Goal: Task Accomplishment & Management: Manage account settings

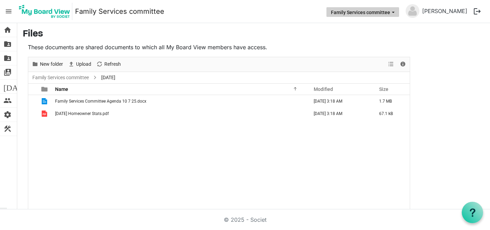
drag, startPoint x: 407, startPoint y: 12, endPoint x: 403, endPoint y: 15, distance: 5.1
click at [396, 12] on span "Family Services committee dropdownbutton" at bounding box center [393, 12] width 6 height 3
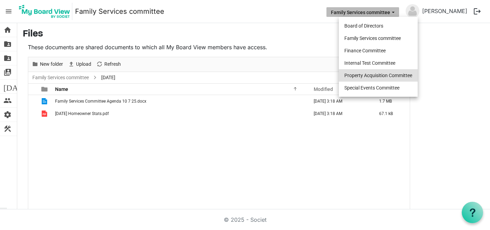
click at [366, 80] on li "Property Acquisition Committee" at bounding box center [378, 75] width 79 height 12
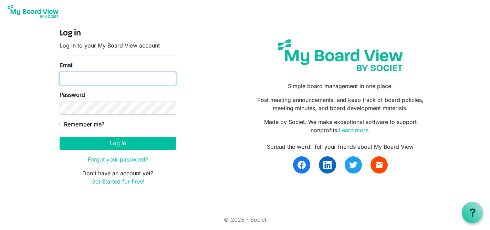
click at [161, 77] on input "Email" at bounding box center [118, 78] width 117 height 13
click at [60, 137] on button "Log in" at bounding box center [118, 143] width 117 height 13
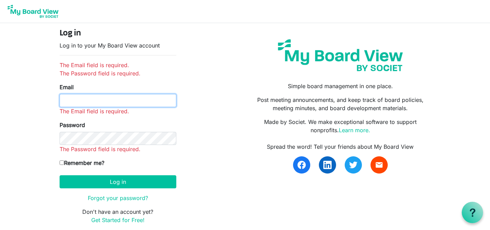
type input "kate@habitatsaltlake.org"
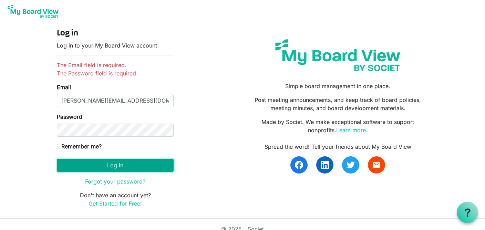
click at [124, 166] on button "Log in" at bounding box center [115, 165] width 117 height 13
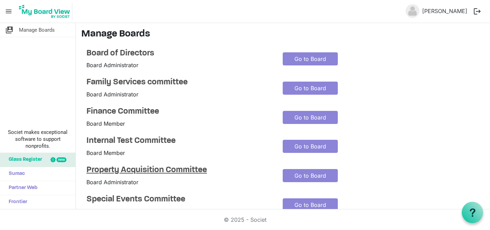
click at [136, 171] on h4 "Property Acquisition Committee" at bounding box center [179, 170] width 186 height 10
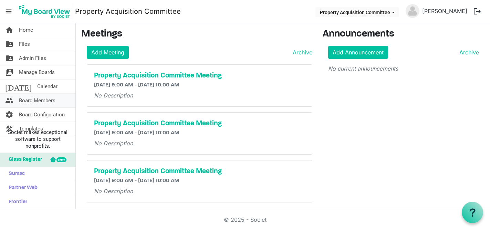
click at [24, 104] on span "Board Members" at bounding box center [37, 101] width 36 height 14
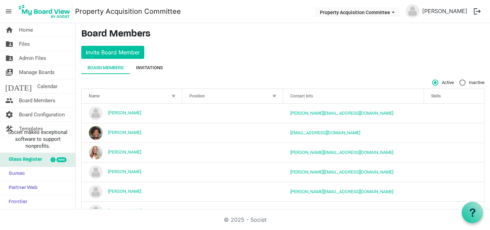
click at [141, 65] on div "Invitations" at bounding box center [149, 67] width 27 height 7
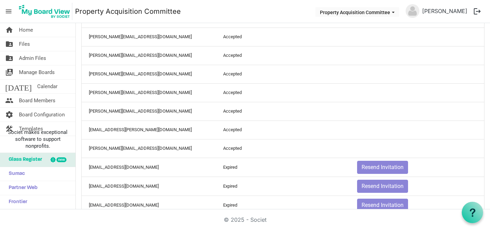
scroll to position [158, 0]
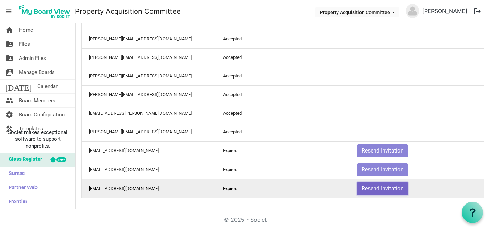
click at [362, 187] on button "Resend Invitation" at bounding box center [382, 188] width 51 height 13
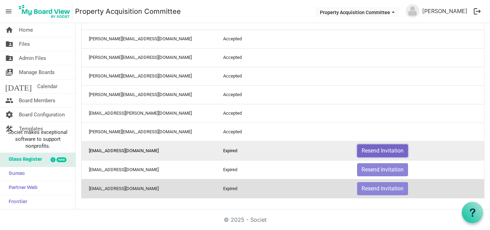
click at [367, 152] on button "Resend Invitation" at bounding box center [382, 150] width 51 height 13
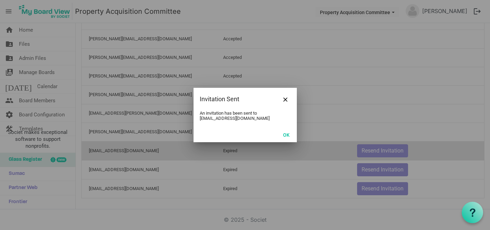
click at [368, 168] on div at bounding box center [245, 115] width 490 height 230
click at [285, 133] on button "OK" at bounding box center [285, 135] width 15 height 10
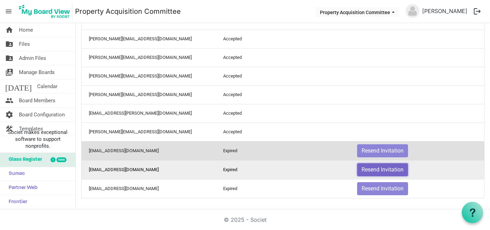
click at [371, 168] on button "Resend Invitation" at bounding box center [382, 169] width 51 height 13
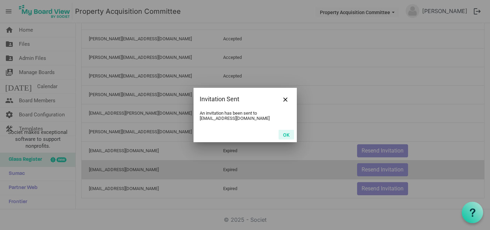
click at [288, 135] on button "OK" at bounding box center [285, 135] width 15 height 10
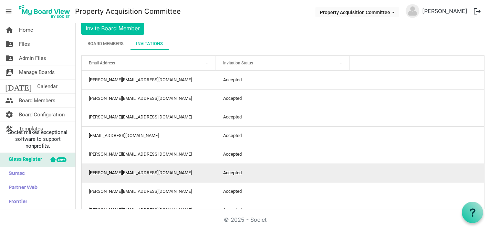
scroll to position [0, 0]
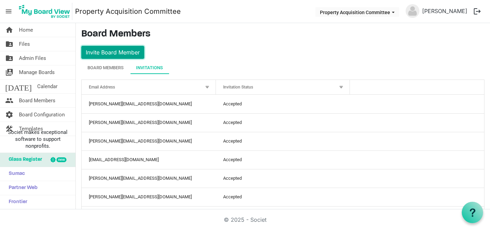
click at [125, 56] on button "Invite Board Member" at bounding box center [112, 52] width 63 height 13
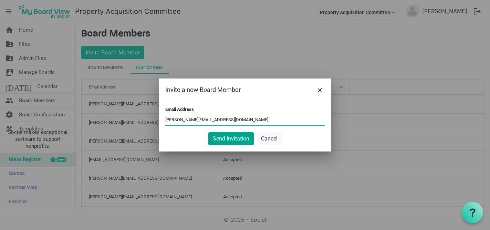
type input "leverett@litchfieldcavo.com"
click at [229, 138] on button "Send Invitation" at bounding box center [230, 138] width 45 height 13
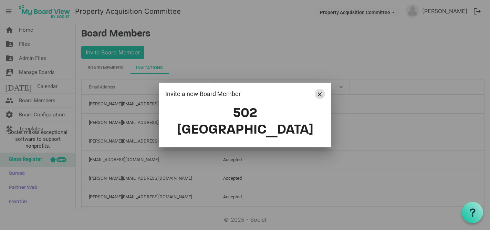
click at [318, 96] on span "Close" at bounding box center [320, 94] width 4 height 4
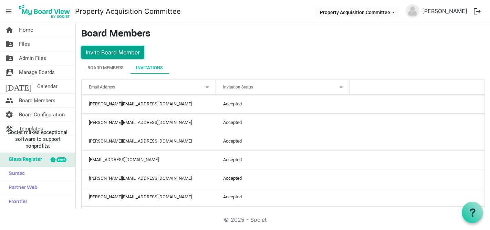
click at [124, 52] on button "Invite Board Member" at bounding box center [112, 52] width 63 height 13
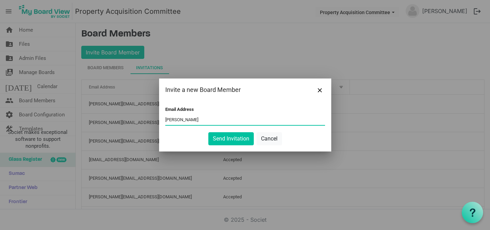
type input "leverett@litchfieldcavo.com"
click at [226, 140] on button "Send Invitation" at bounding box center [230, 138] width 45 height 13
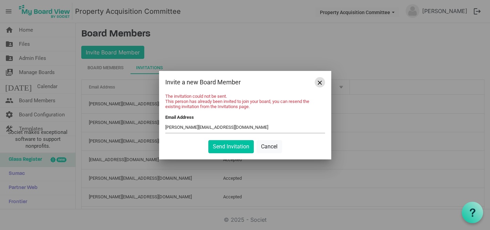
click at [320, 81] on span "Close" at bounding box center [320, 83] width 4 height 4
